Goal: Information Seeking & Learning: Learn about a topic

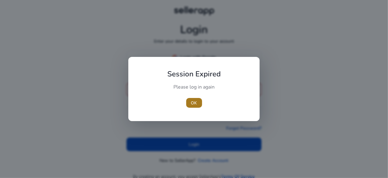
click at [193, 105] on span "OK" at bounding box center [194, 103] width 6 height 6
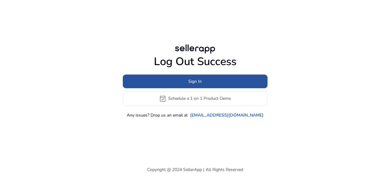
click at [192, 85] on span at bounding box center [195, 81] width 145 height 15
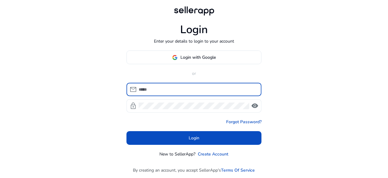
click at [172, 91] on input at bounding box center [198, 89] width 118 height 7
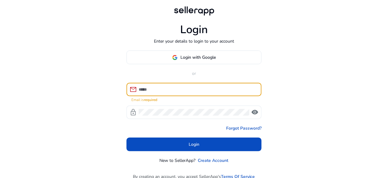
click at [154, 86] on input at bounding box center [198, 89] width 118 height 7
paste input "**********"
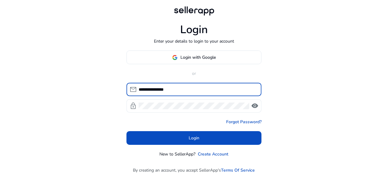
type input "**********"
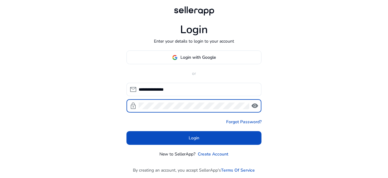
click button "Login" at bounding box center [193, 138] width 135 height 14
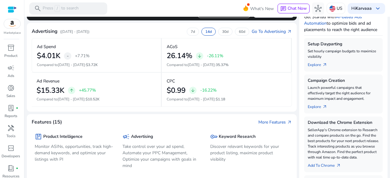
scroll to position [105, 0]
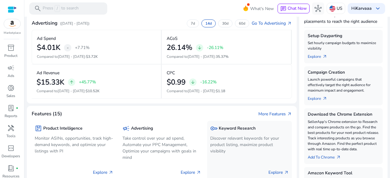
click at [227, 137] on p "Discover relevant keywords for your product listing, maximize product visibility" at bounding box center [249, 144] width 79 height 19
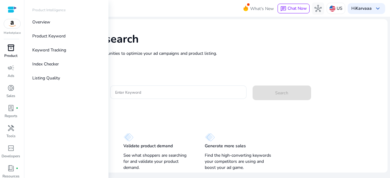
click at [9, 55] on p "Product" at bounding box center [10, 55] width 13 height 5
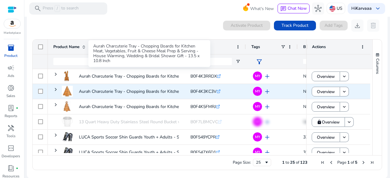
scroll to position [296, 0]
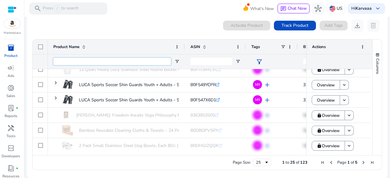
click at [66, 61] on input "Product Name Filter Input" at bounding box center [112, 61] width 118 height 7
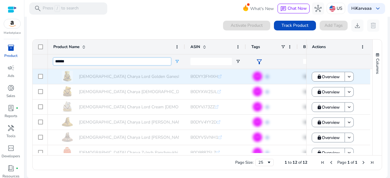
type input "******"
click at [44, 76] on div at bounding box center [40, 76] width 15 height 15
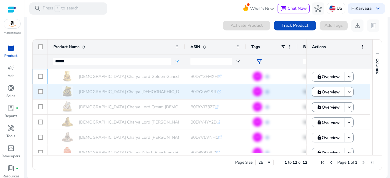
scroll to position [3, 0]
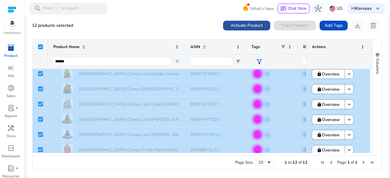
click at [251, 26] on span "Activate Product" at bounding box center [247, 25] width 32 height 6
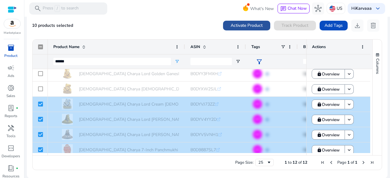
click at [240, 25] on span "Activate Product" at bounding box center [247, 25] width 32 height 6
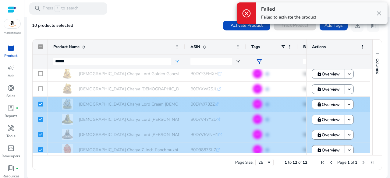
click at [39, 108] on div at bounding box center [40, 104] width 5 height 12
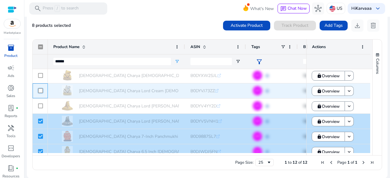
scroll to position [0, 0]
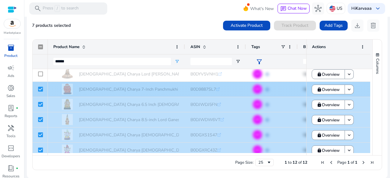
click at [40, 92] on div at bounding box center [40, 89] width 5 height 12
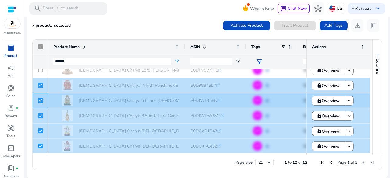
click at [40, 98] on div at bounding box center [40, 100] width 5 height 12
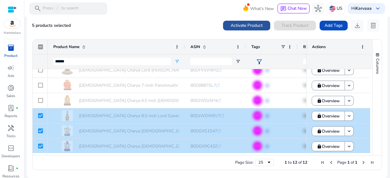
click at [233, 26] on span "Activate Product" at bounding box center [247, 25] width 32 height 6
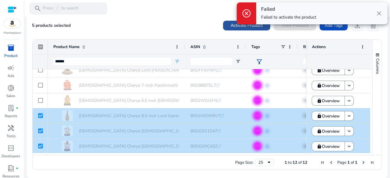
click at [233, 26] on span "Activate Product" at bounding box center [247, 25] width 32 height 6
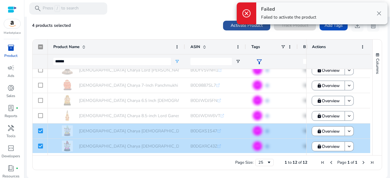
click at [232, 29] on span at bounding box center [246, 25] width 47 height 15
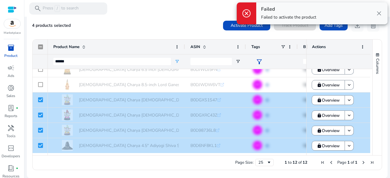
click at [133, 20] on div "4 products selected Activate Product Track Product Add Tags download delete" at bounding box center [207, 26] width 350 height 12
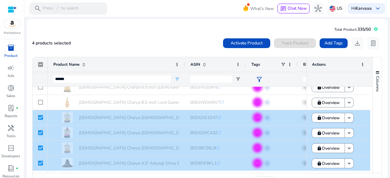
click at [14, 12] on div at bounding box center [12, 9] width 9 height 7
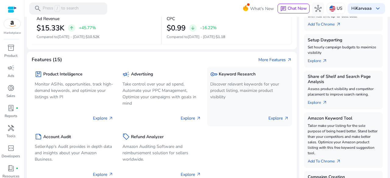
click at [227, 89] on p "Discover relevant keywords for your product listing, maximize product visibility" at bounding box center [249, 90] width 79 height 19
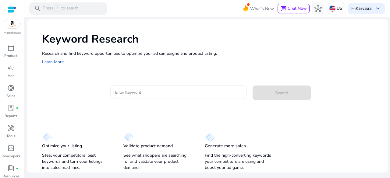
click at [134, 91] on input "Enter Keyword" at bounding box center [178, 92] width 126 height 7
click at [151, 88] on div at bounding box center [178, 92] width 126 height 13
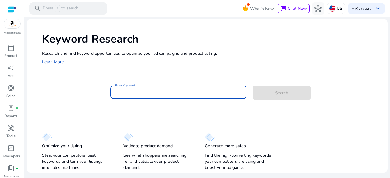
paste input "**********"
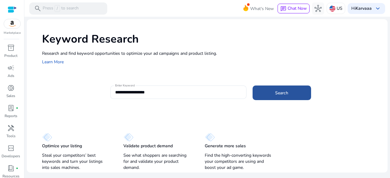
click at [278, 90] on span "Search" at bounding box center [281, 93] width 13 height 6
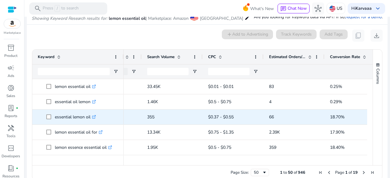
scroll to position [0, 168]
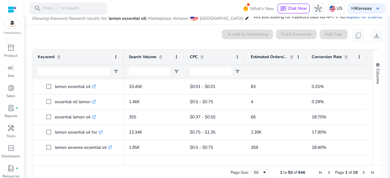
click at [290, 56] on span at bounding box center [291, 57] width 5 height 5
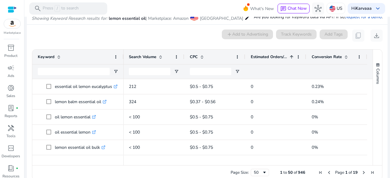
click at [290, 56] on span at bounding box center [291, 57] width 5 height 5
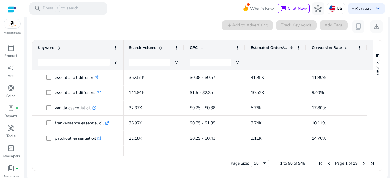
scroll to position [62, 0]
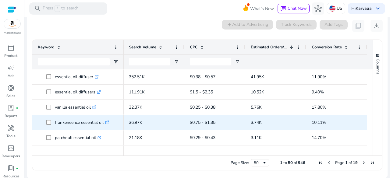
click at [70, 122] on p "frankensence essential oil .st0{fill:#2c8af8}" at bounding box center [82, 122] width 54 height 12
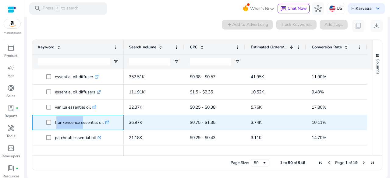
click at [70, 122] on p "frankensence essential oil .st0{fill:#2c8af8}" at bounding box center [82, 122] width 54 height 12
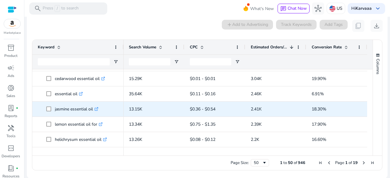
scroll to position [80, 0]
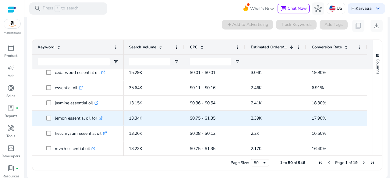
click at [68, 120] on p "lemon essential oil for .st0{fill:#2c8af8}" at bounding box center [79, 118] width 48 height 12
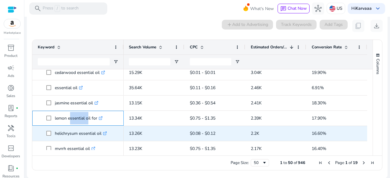
copy p "lemon essential oil for"
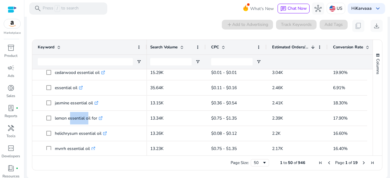
drag, startPoint x: 122, startPoint y: 47, endPoint x: 147, endPoint y: 52, distance: 24.8
click at [147, 52] on div at bounding box center [146, 47] width 2 height 15
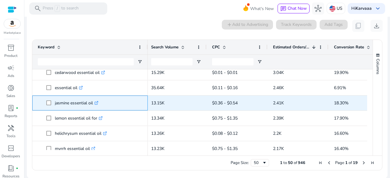
click at [134, 98] on span "jasmine essential oil .st0{fill:#2c8af8}" at bounding box center [94, 103] width 96 height 12
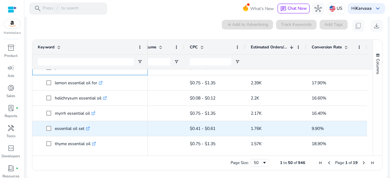
scroll to position [125, 0]
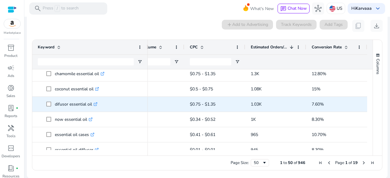
click at [62, 102] on p "difusor essential oil .st0{fill:#2c8af8}" at bounding box center [76, 104] width 43 height 12
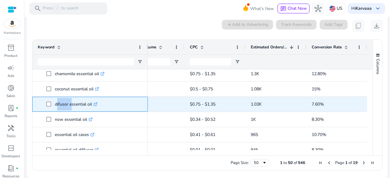
click at [62, 102] on p "difusor essential oil .st0{fill:#2c8af8}" at bounding box center [76, 104] width 43 height 12
copy p "difusor essential oil"
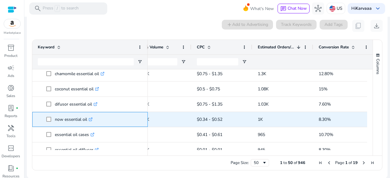
click at [71, 121] on p "now essential oil .st0{fill:#2c8af8}" at bounding box center [74, 119] width 38 height 12
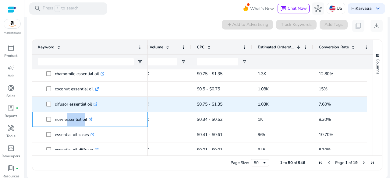
copy p "now essential oil"
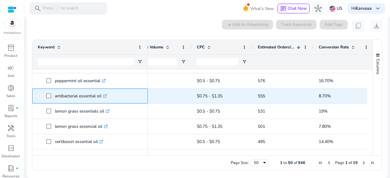
click at [69, 91] on p "antibacterial essential oil .st0{fill:#2c8af8}" at bounding box center [81, 96] width 52 height 12
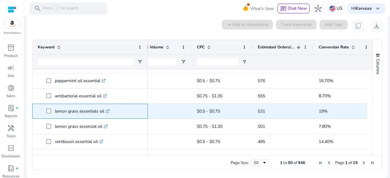
click at [73, 113] on p "lemon grass essentials oil .st0{fill:#2c8af8}" at bounding box center [82, 111] width 55 height 12
copy p "lemon grass essentials oil"
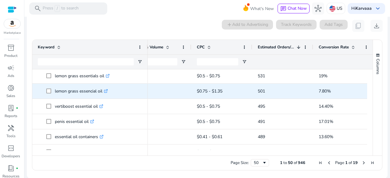
click at [74, 90] on p "lemon grass essencial oil .st0{fill:#2c8af8}" at bounding box center [81, 91] width 53 height 12
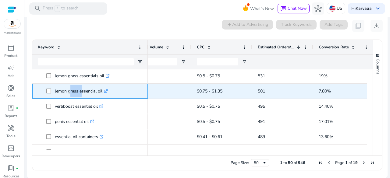
click at [74, 90] on p "lemon grass essencial oil .st0{fill:#2c8af8}" at bounding box center [81, 91] width 53 height 12
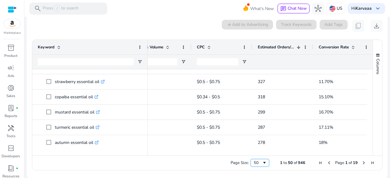
click at [262, 164] on span "Page Size" at bounding box center [264, 163] width 5 height 5
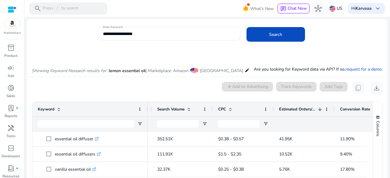
drag, startPoint x: 116, startPoint y: 39, endPoint x: 115, endPoint y: 37, distance: 3.1
click at [115, 37] on div "**********" at bounding box center [169, 33] width 133 height 13
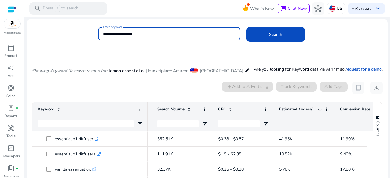
click at [115, 37] on input "**********" at bounding box center [169, 33] width 133 height 7
paste input "**"
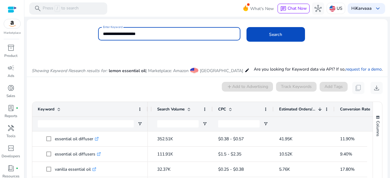
type input "**********"
click at [247, 27] on button "Search" at bounding box center [276, 34] width 59 height 15
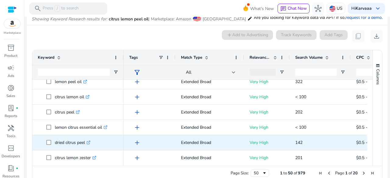
scroll to position [0, 44]
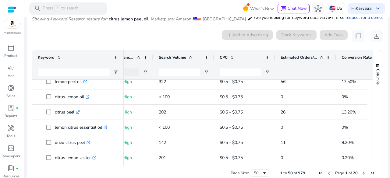
click at [322, 55] on span at bounding box center [321, 57] width 5 height 5
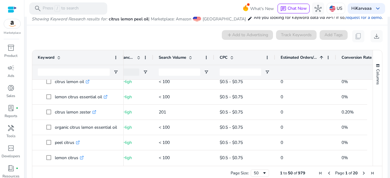
click at [322, 55] on span at bounding box center [321, 57] width 5 height 5
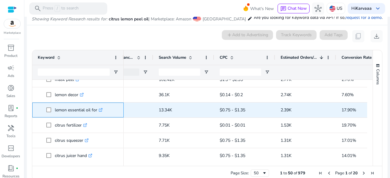
click at [63, 106] on p "lemon essential oil for .st0{fill:#2c8af8}" at bounding box center [79, 110] width 48 height 12
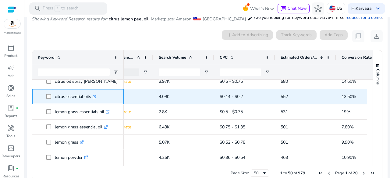
click at [62, 96] on p "citrus essential oils .st0{fill:#2c8af8}" at bounding box center [76, 97] width 42 height 12
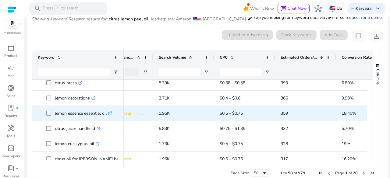
scroll to position [294, 0]
click at [80, 114] on p "lemon essence essential oil .st0{fill:#2c8af8}" at bounding box center [83, 113] width 57 height 12
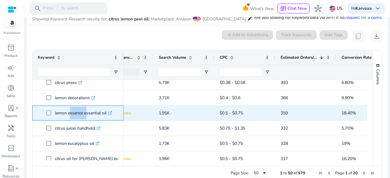
click at [80, 114] on p "lemon essence essential oil .st0{fill:#2c8af8}" at bounding box center [83, 113] width 57 height 12
copy p "lemon essence essential oil"
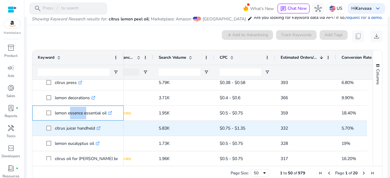
scroll to position [0, 0]
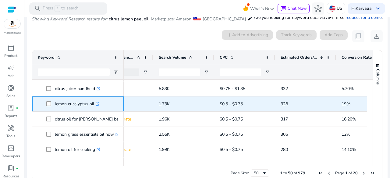
click at [68, 107] on p "lemon eucalyptus oil .st0{fill:#2c8af8}" at bounding box center [77, 104] width 45 height 12
copy span "lemon eucalyptus oil .st0{fill:#2c8af8}"
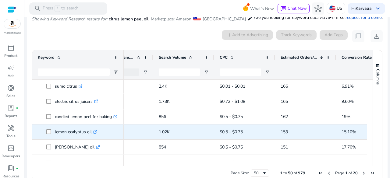
click at [73, 134] on p "lemon ecalyptus oil .st0{fill:#2c8af8}" at bounding box center [76, 132] width 42 height 12
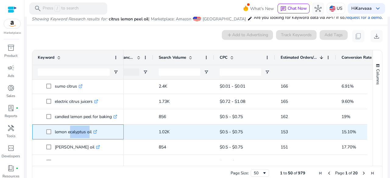
click at [73, 134] on p "lemon ecalyptus oil .st0{fill:#2c8af8}" at bounding box center [76, 132] width 42 height 12
copy p "lemon ecalyptus oil"
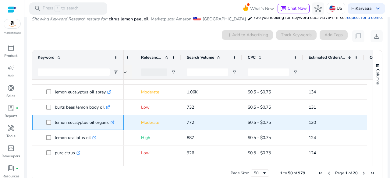
click at [74, 124] on p "lemon eucalyptus oil organic .st0{fill:#2c8af8}" at bounding box center [85, 122] width 60 height 12
copy p "lemon eucalyptus oil organic"
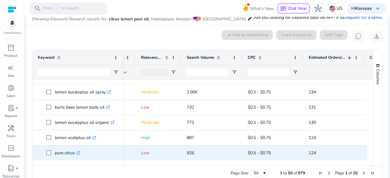
click at [58, 156] on p "pure citrus .st0{fill:#2c8af8}" at bounding box center [68, 153] width 26 height 12
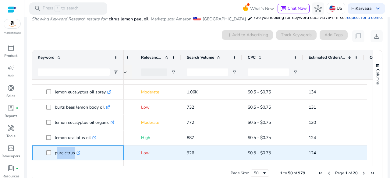
click at [58, 156] on p "pure citrus .st0{fill:#2c8af8}" at bounding box center [68, 153] width 26 height 12
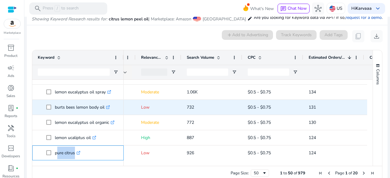
copy span "pure citrus .st0{fill:#2c8af8}"
